Goal: Obtain resource: Obtain resource

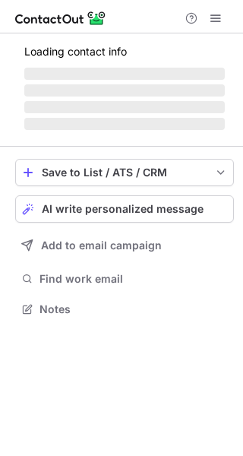
scroll to position [299, 243]
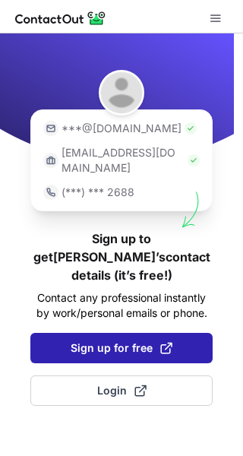
click at [103, 340] on span "Sign up for free" at bounding box center [122, 347] width 102 height 15
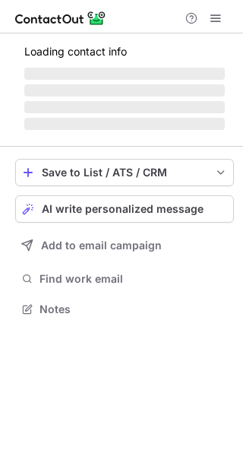
scroll to position [8, 8]
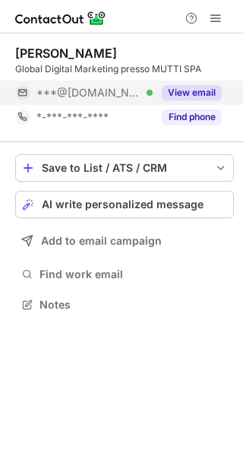
click at [198, 87] on button "View email" at bounding box center [192, 92] width 60 height 15
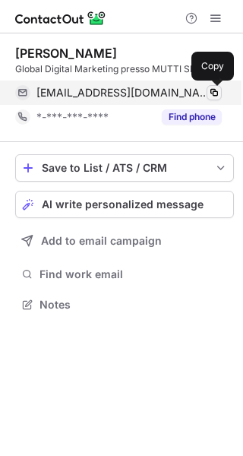
click at [213, 93] on span at bounding box center [214, 93] width 12 height 12
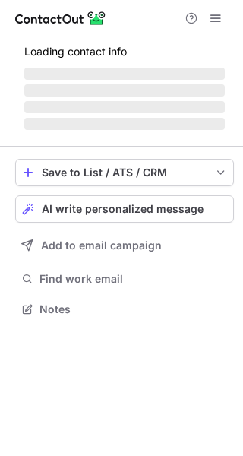
scroll to position [307, 243]
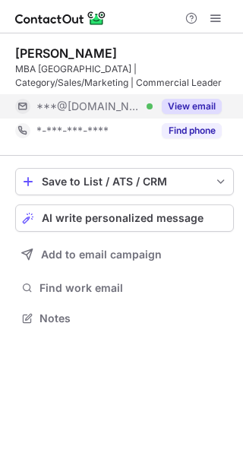
click at [200, 104] on button "View email" at bounding box center [192, 106] width 60 height 15
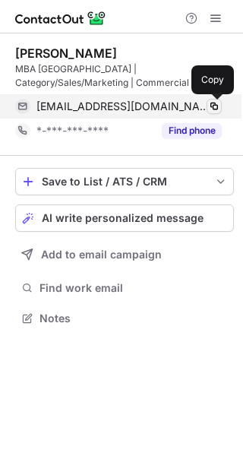
click at [212, 104] on span at bounding box center [214, 106] width 12 height 12
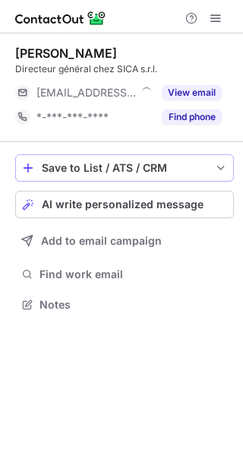
scroll to position [8, 8]
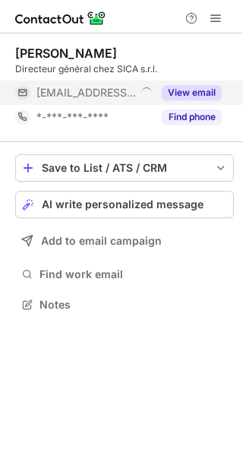
click at [194, 97] on button "View email" at bounding box center [192, 92] width 60 height 15
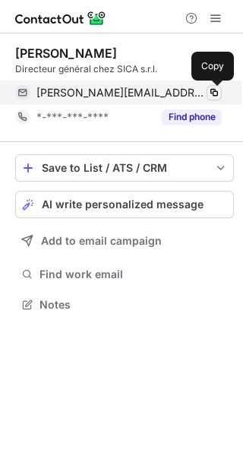
click at [215, 91] on span at bounding box center [214, 93] width 12 height 12
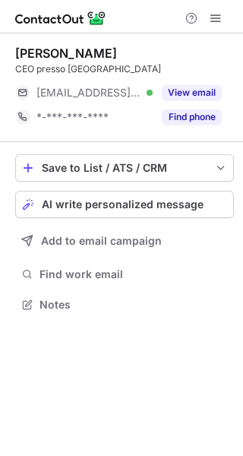
scroll to position [8, 8]
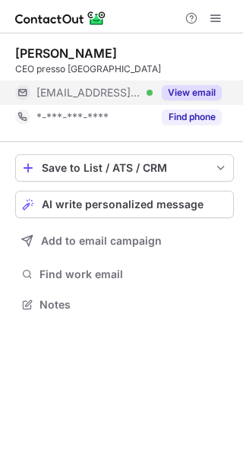
click at [198, 91] on button "View email" at bounding box center [192, 92] width 60 height 15
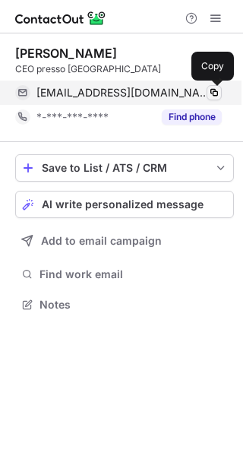
click at [216, 95] on span at bounding box center [214, 93] width 12 height 12
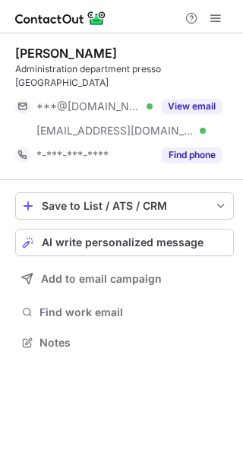
scroll to position [318, 243]
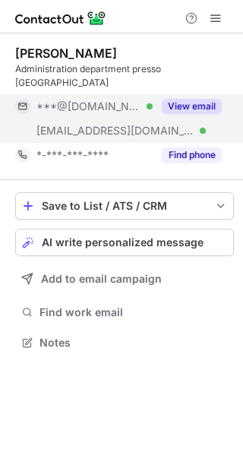
click at [210, 99] on button "View email" at bounding box center [192, 106] width 60 height 15
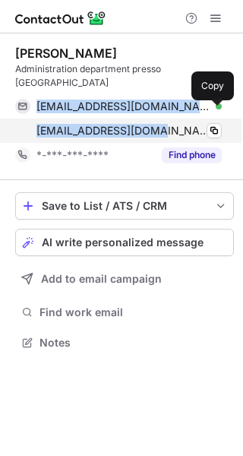
drag, startPoint x: 34, startPoint y: 87, endPoint x: 141, endPoint y: 115, distance: 110.0
click at [141, 115] on div "alemattana@hotmail.it Verified Copy amattana@victoria.it Verified Copy" at bounding box center [118, 118] width 207 height 49
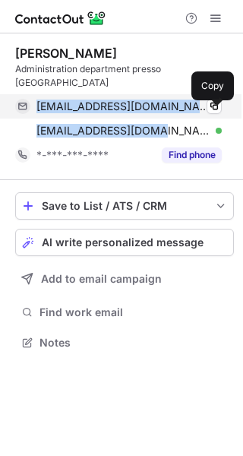
copy div "alemattana@hotmail.it Verified Copy amattana@victoria.it"
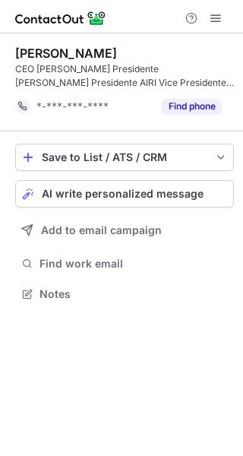
scroll to position [283, 243]
